Goal: Transaction & Acquisition: Subscribe to service/newsletter

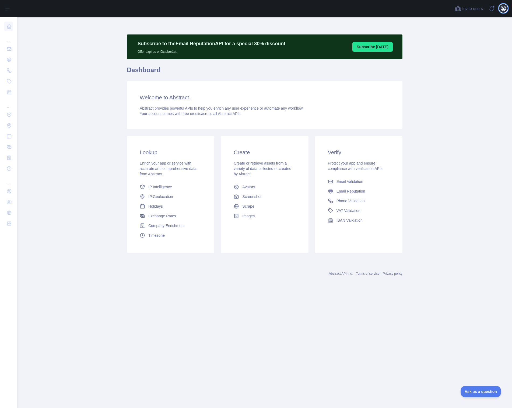
click at [505, 8] on icon "button" at bounding box center [503, 8] width 6 height 6
click at [461, 58] on button "Billing" at bounding box center [477, 59] width 60 height 10
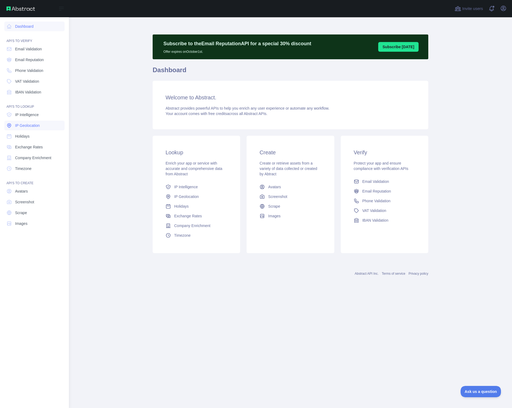
click at [37, 122] on link "IP Geolocation" at bounding box center [34, 126] width 60 height 10
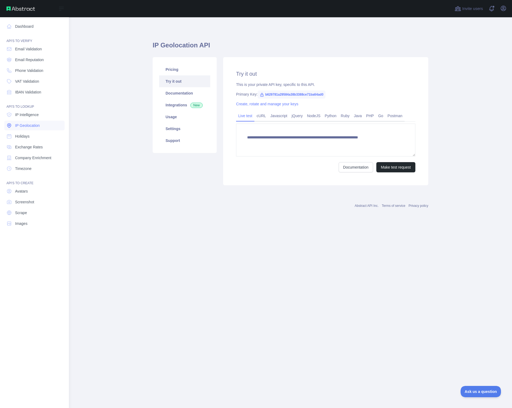
type textarea "**********"
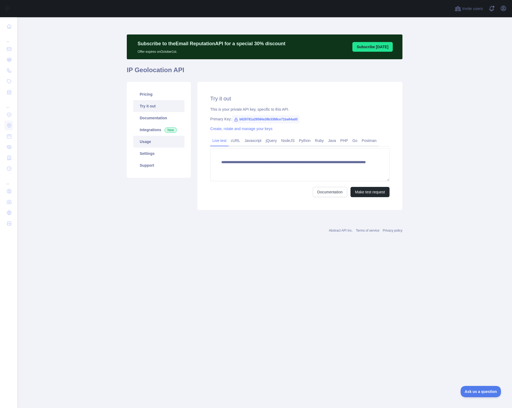
click at [147, 141] on link "Usage" at bounding box center [158, 142] width 51 height 12
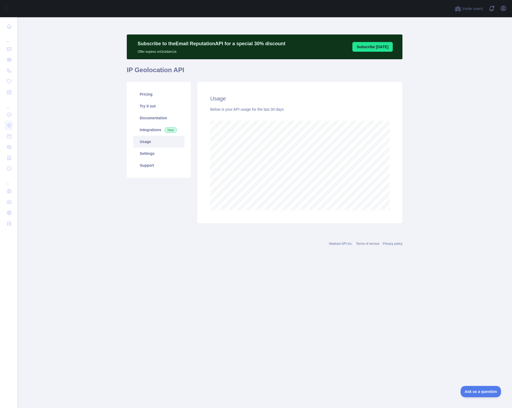
scroll to position [391, 495]
click at [144, 94] on link "Pricing" at bounding box center [158, 94] width 51 height 12
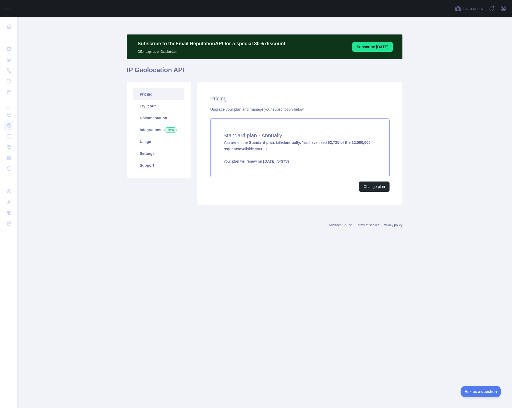
click at [255, 160] on p "Your plan will renew on [DATE] for $ 759 ." at bounding box center [299, 161] width 153 height 5
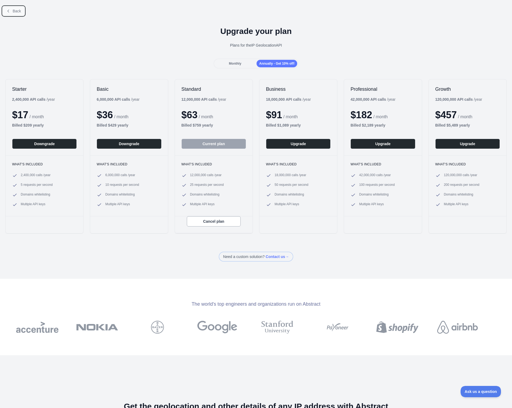
click at [11, 10] on button "Back" at bounding box center [14, 10] width 22 height 9
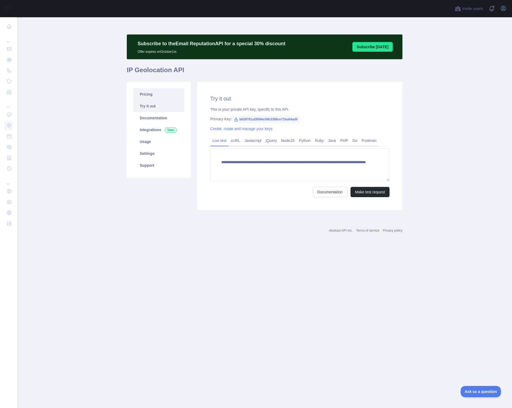
click at [153, 96] on link "Pricing" at bounding box center [158, 94] width 51 height 12
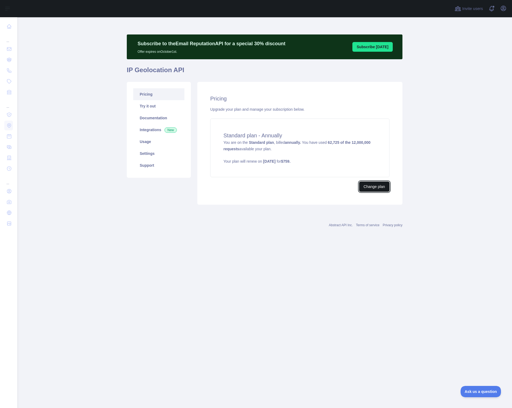
click at [377, 188] on button "Change plan" at bounding box center [374, 186] width 30 height 10
